Goal: Transaction & Acquisition: Purchase product/service

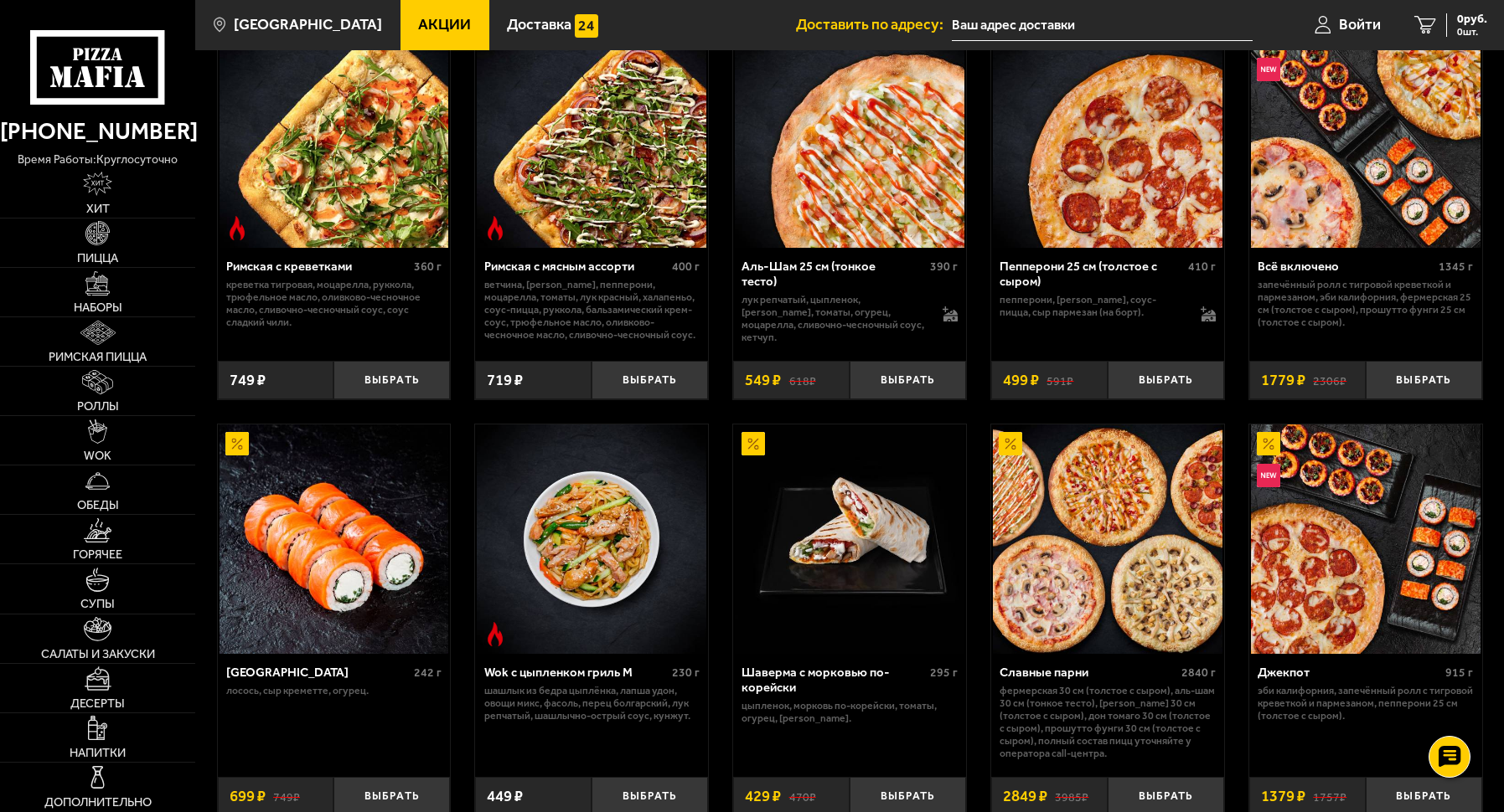
scroll to position [501, 0]
click at [96, 288] on img at bounding box center [97, 283] width 24 height 24
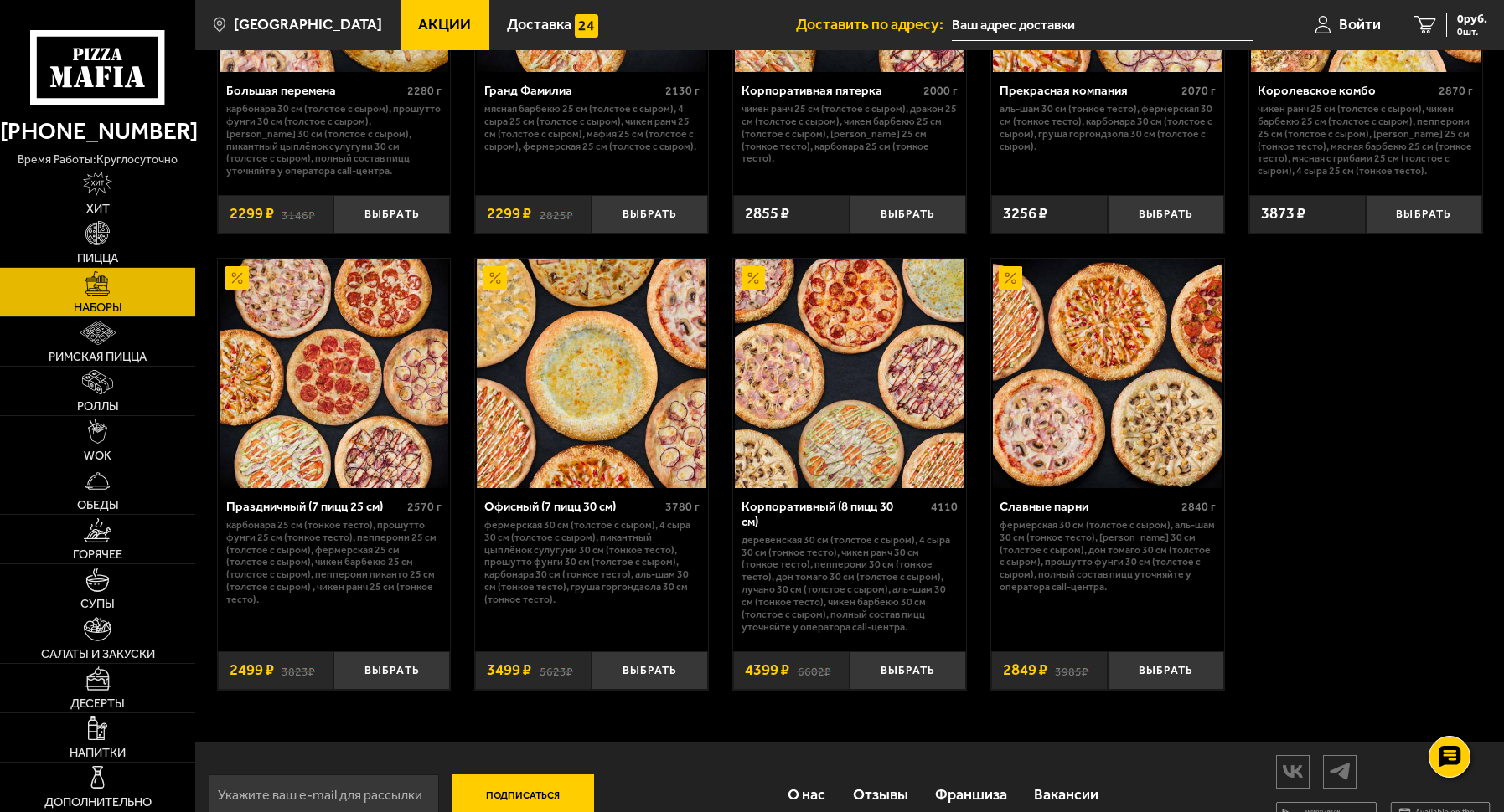
scroll to position [2333, 0]
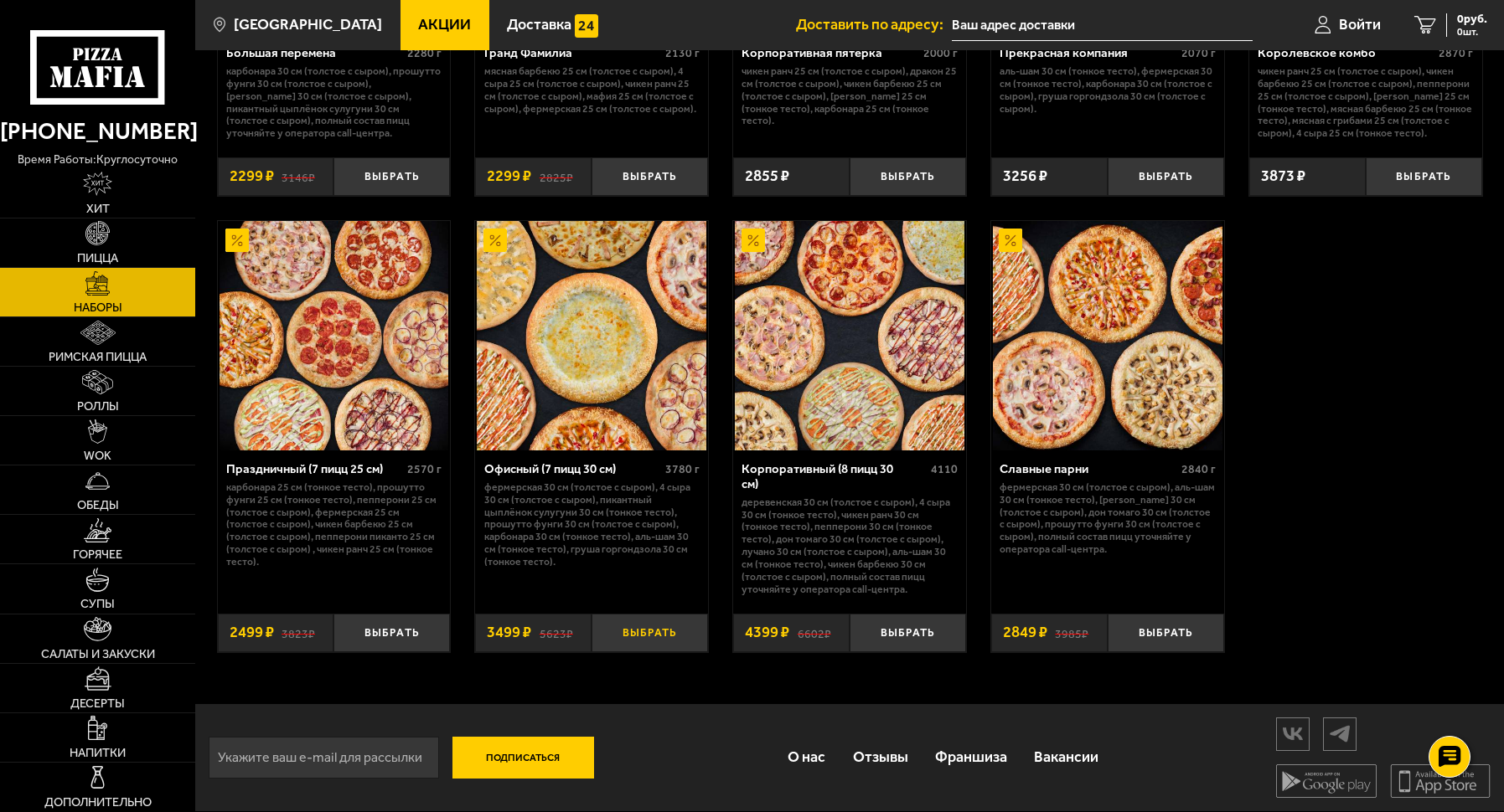
click at [678, 641] on button "Выбрать" at bounding box center [650, 633] width 116 height 38
click at [1420, 24] on link "1 3499 руб. 1 шт." at bounding box center [1441, 25] width 127 height 50
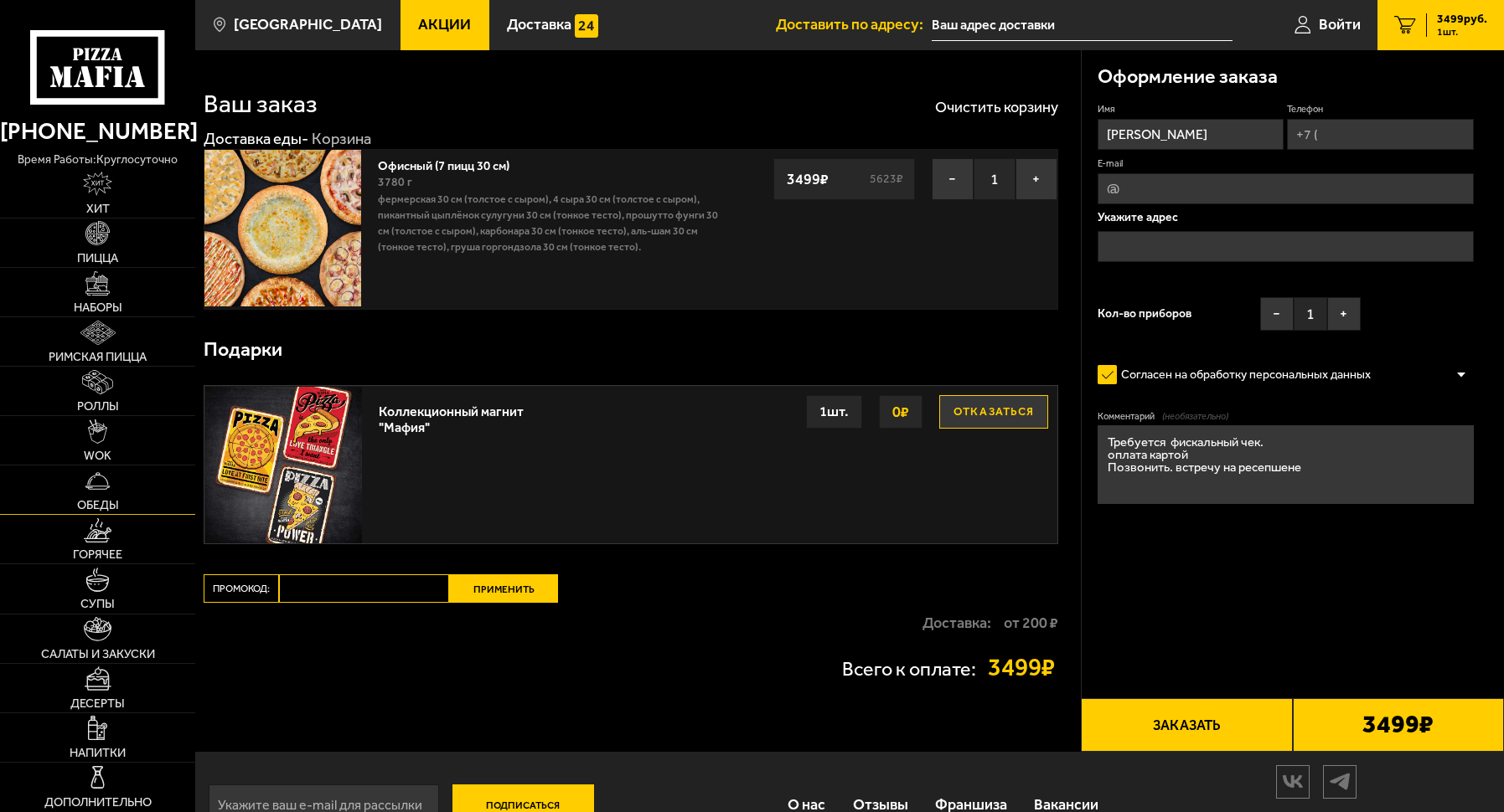
scroll to position [47, 0]
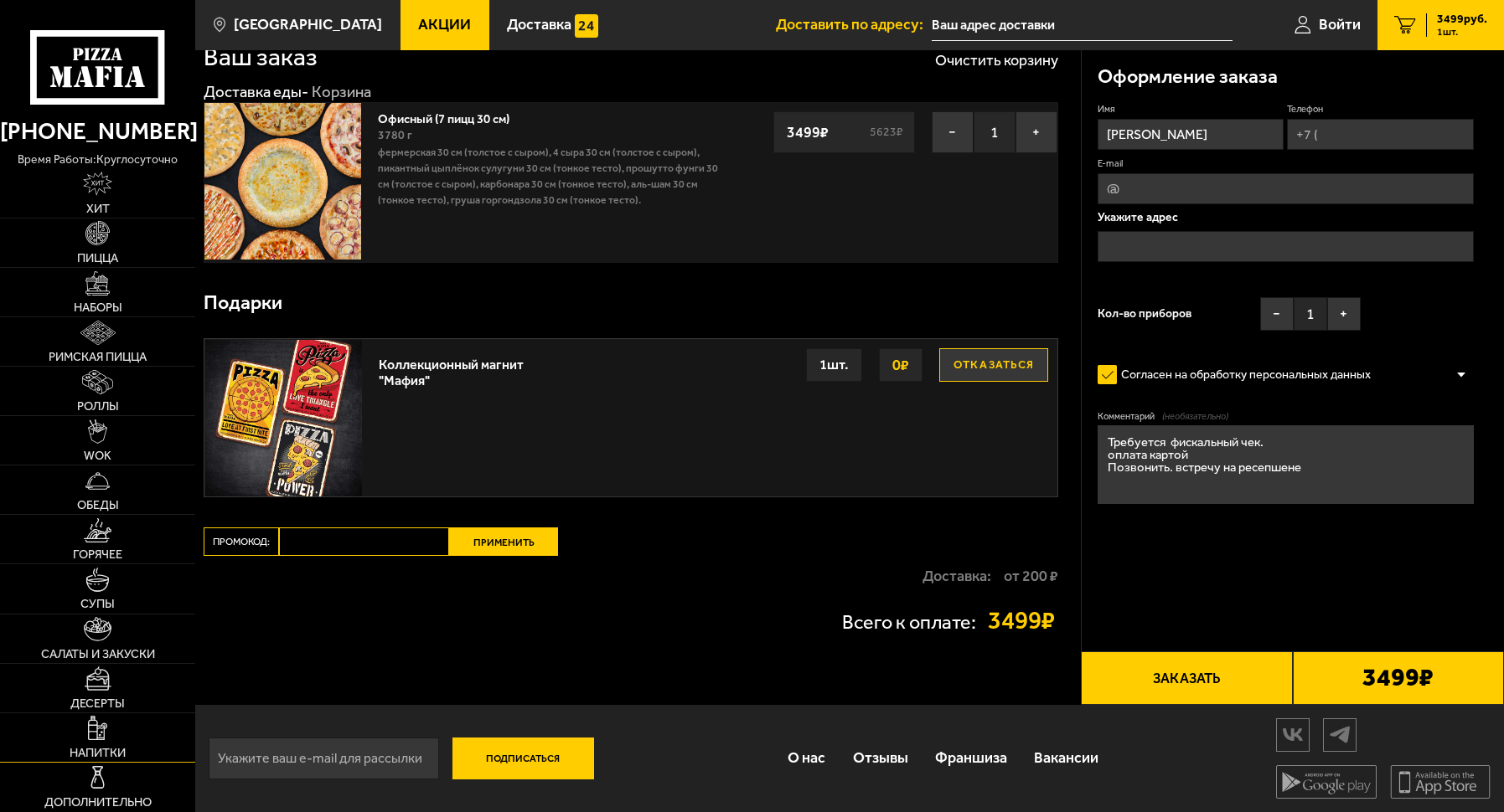
click at [120, 733] on link "Напитки" at bounding box center [97, 738] width 195 height 48
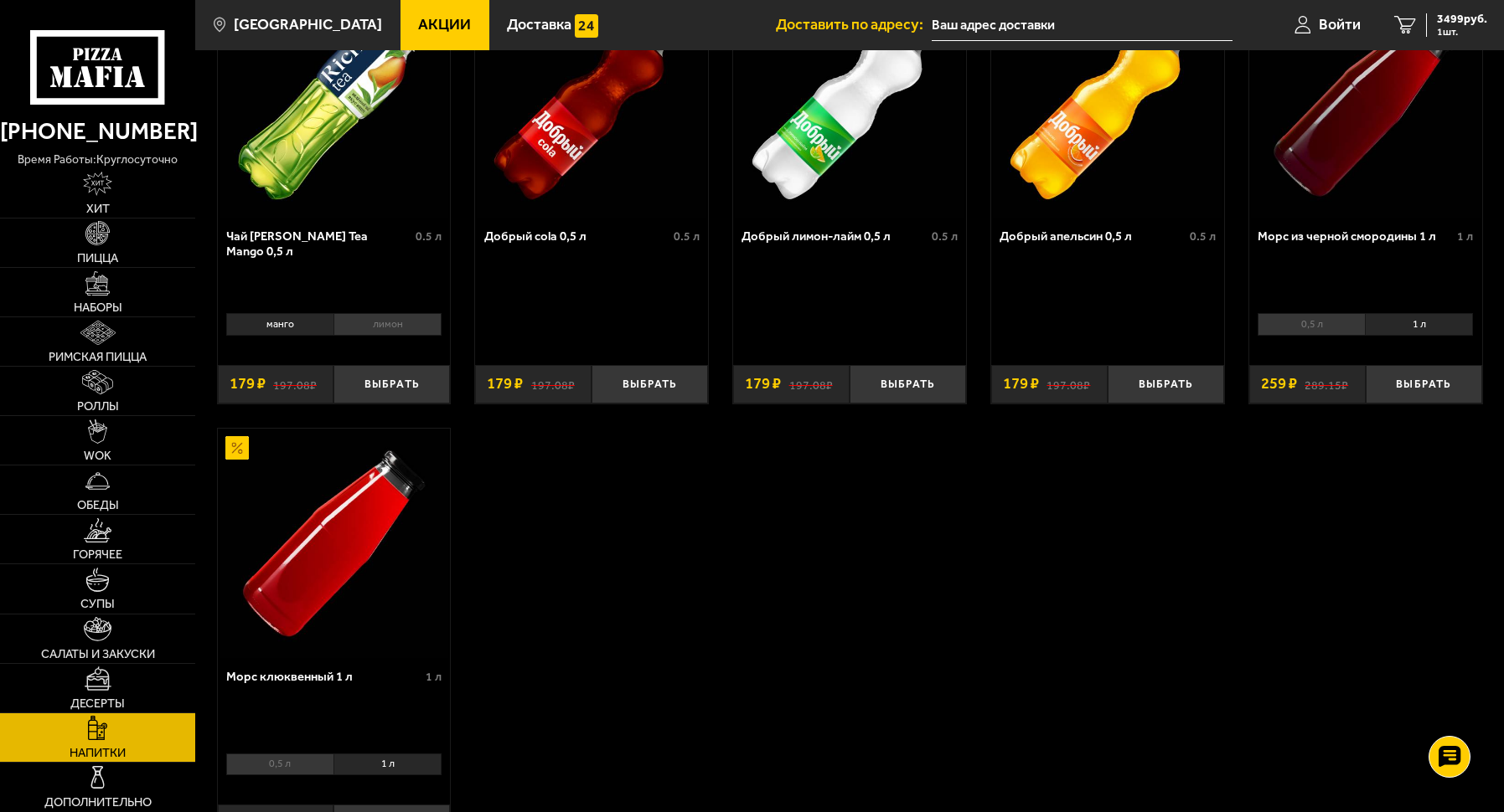
scroll to position [170, 0]
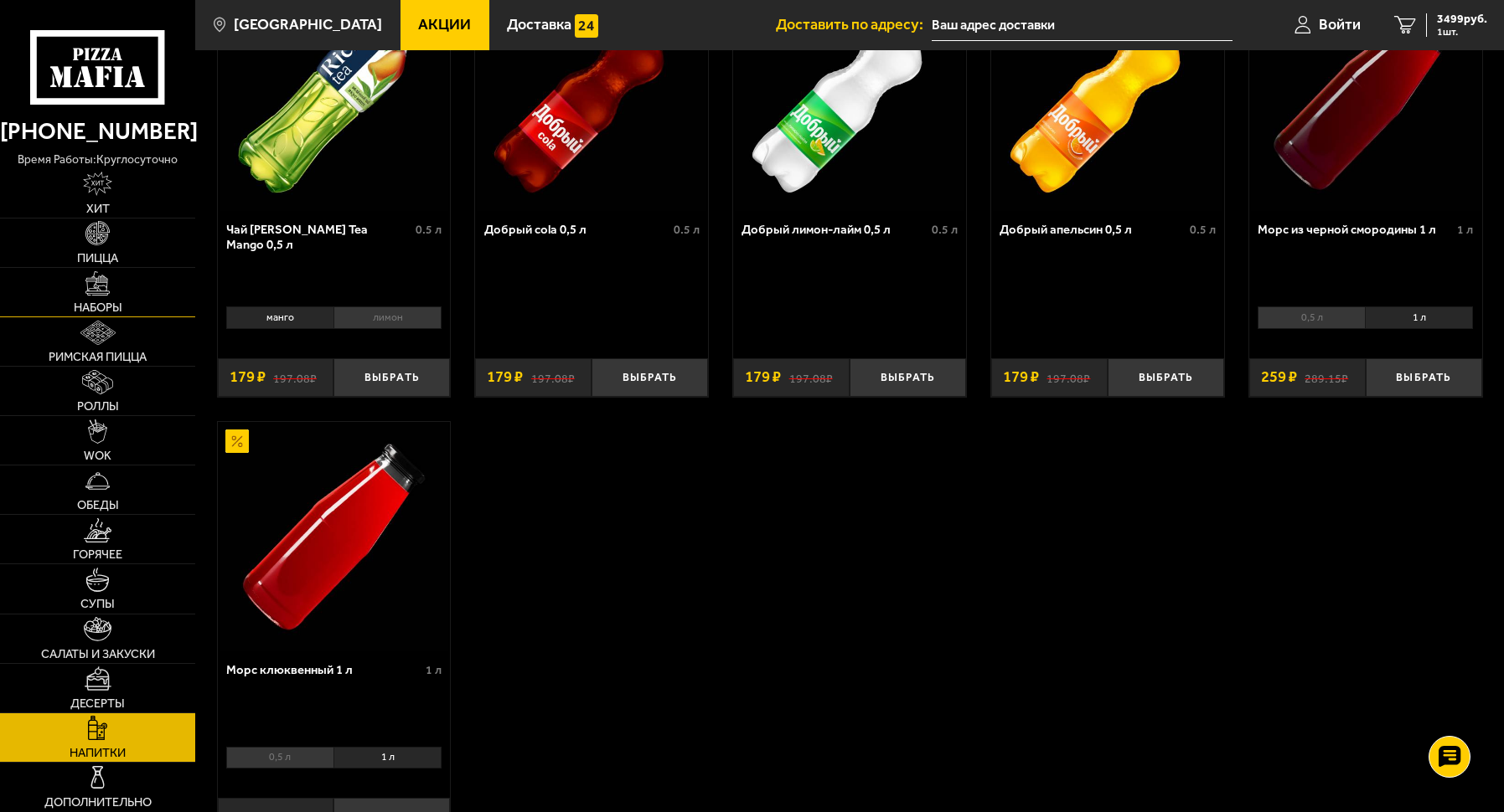
click at [110, 287] on link "Наборы" at bounding box center [97, 292] width 195 height 48
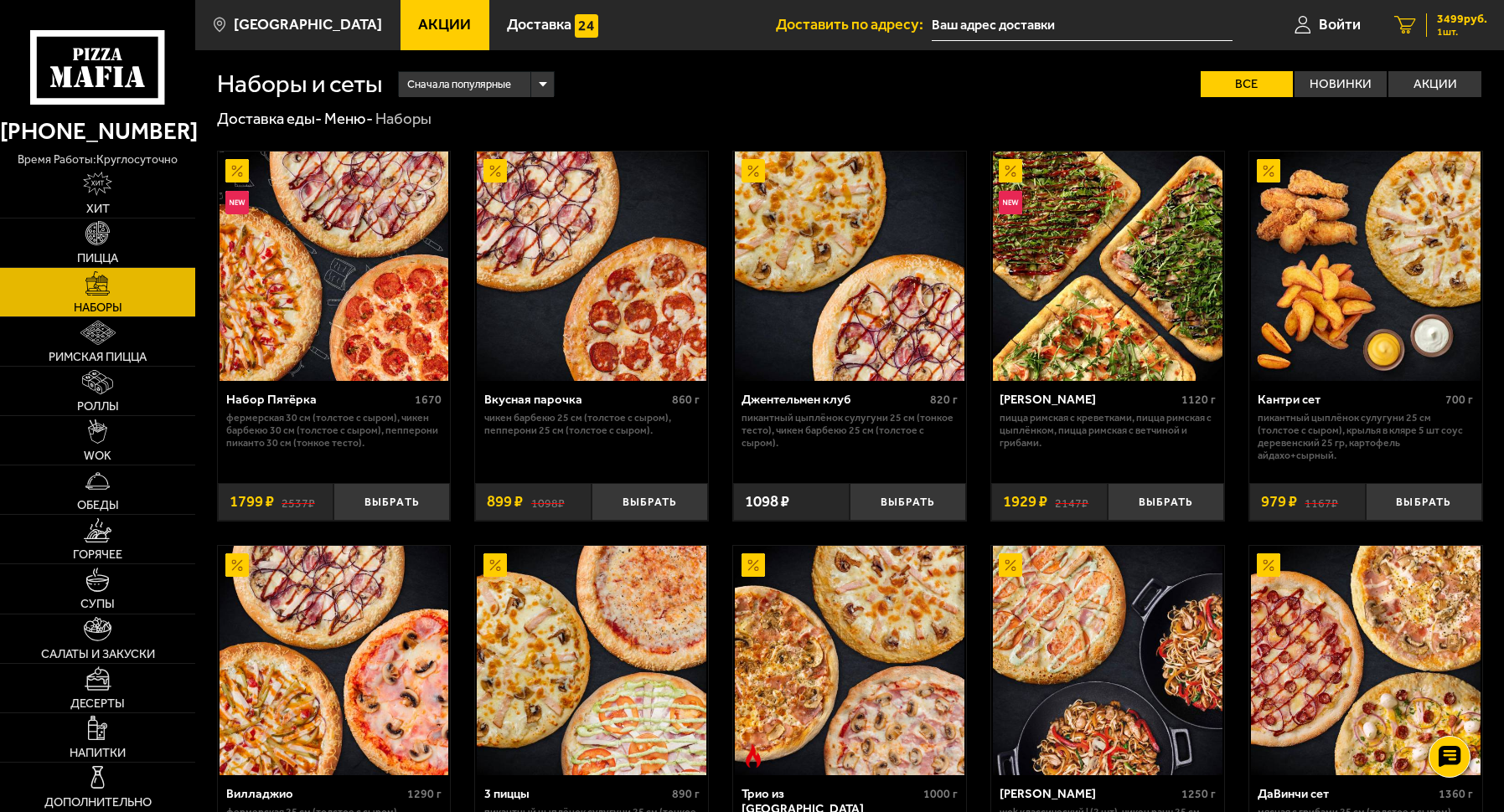
click at [1450, 21] on span "3499 руб." at bounding box center [1462, 19] width 50 height 12
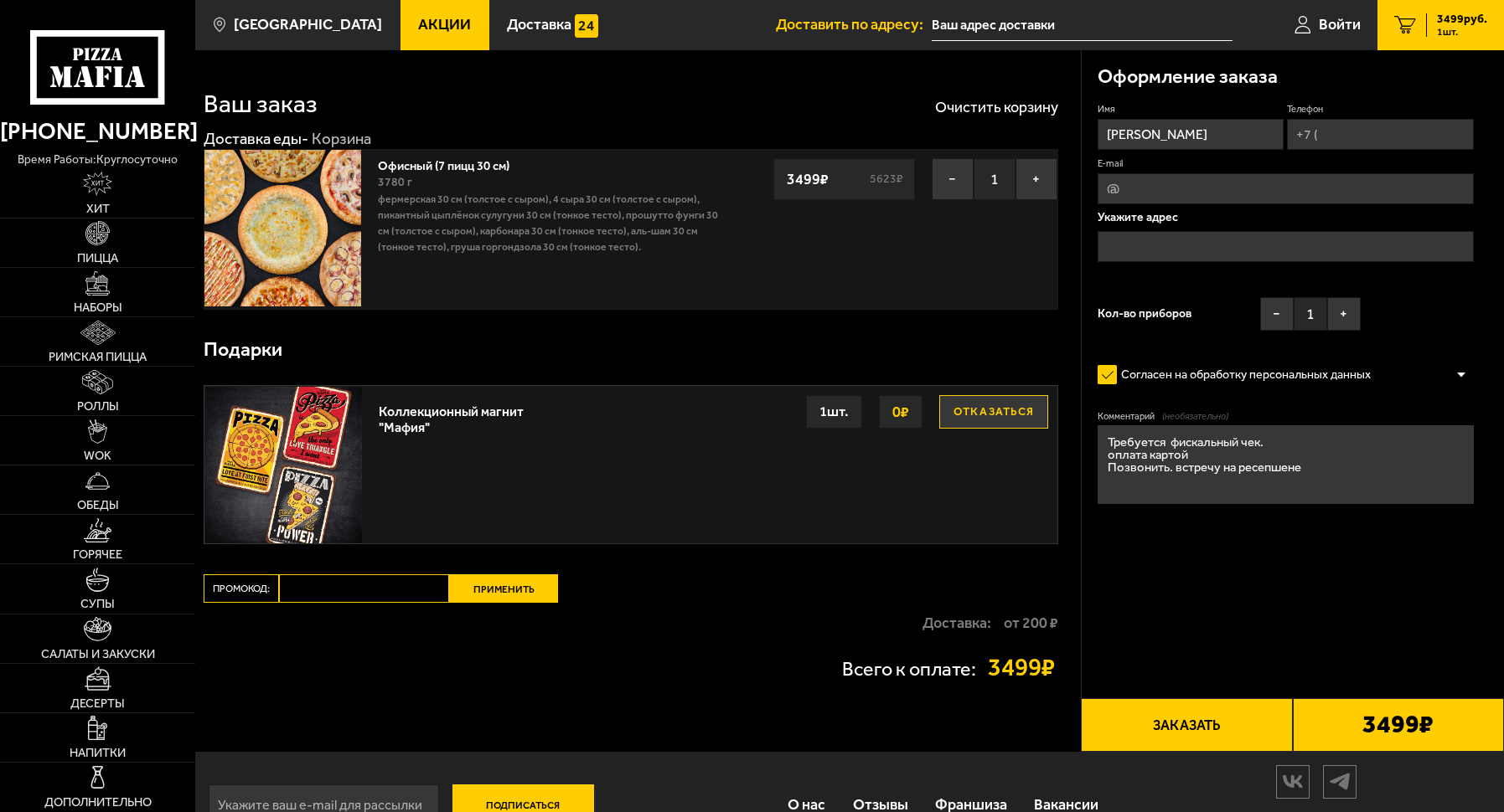
click at [1205, 717] on button "Заказать" at bounding box center [1186, 725] width 212 height 54
click at [1334, 719] on div "3499 ₽" at bounding box center [1398, 725] width 212 height 54
click at [1210, 733] on button "Заказать" at bounding box center [1186, 725] width 212 height 54
click at [1158, 738] on button "Заказать" at bounding box center [1186, 725] width 212 height 54
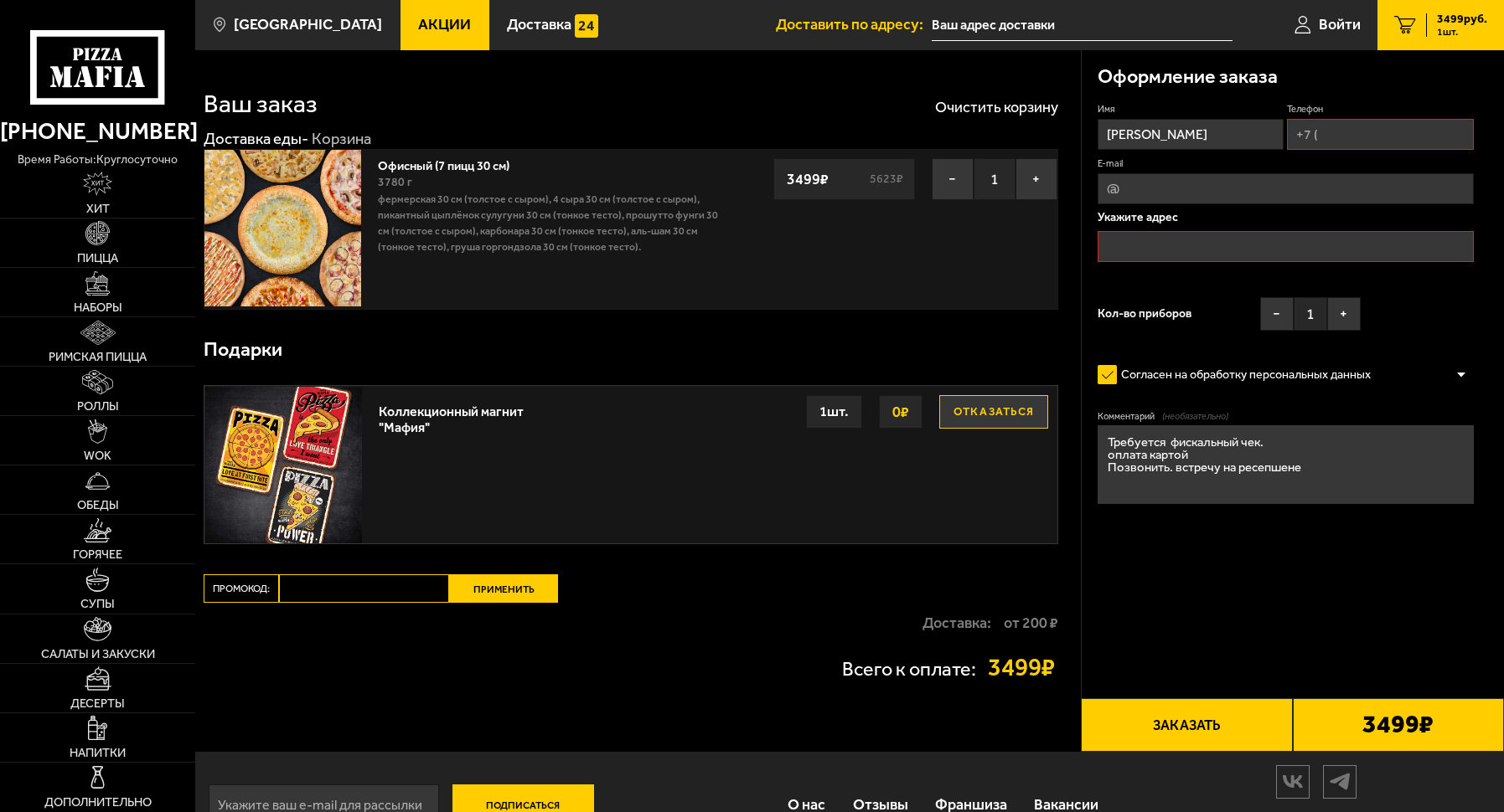
click at [1158, 738] on button "Заказать" at bounding box center [1186, 725] width 212 height 54
